Goal: Task Accomplishment & Management: Complete application form

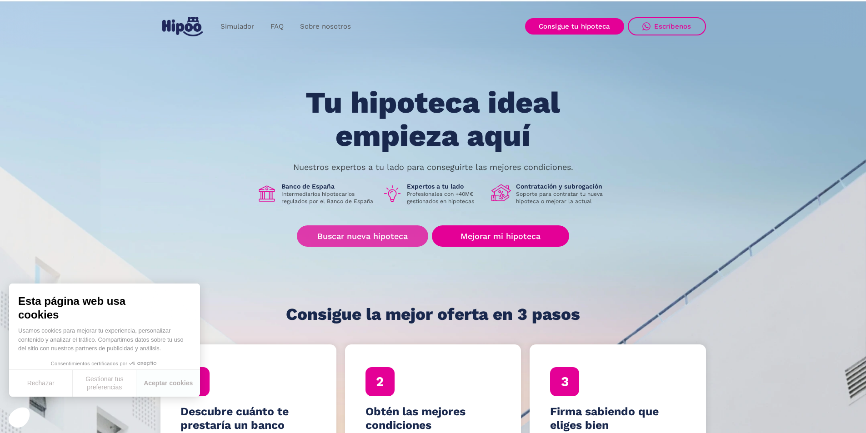
click at [373, 238] on link "Buscar nueva hipoteca" at bounding box center [362, 236] width 131 height 21
click at [386, 241] on link "Buscar nueva hipoteca" at bounding box center [362, 236] width 131 height 21
